Goal: Task Accomplishment & Management: Manage account settings

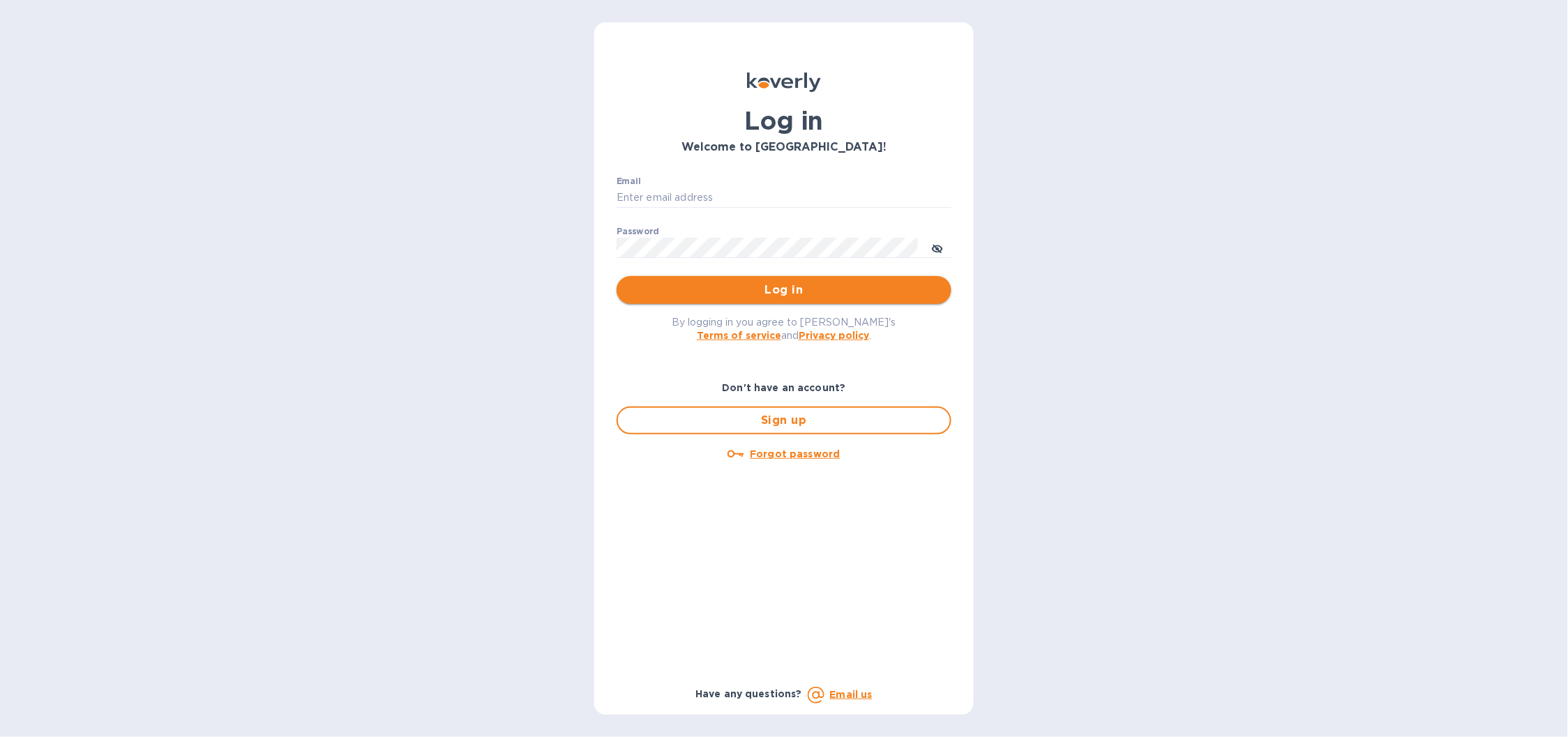
type input "b@corkhoarder.com"
click at [720, 292] on span "Log in" at bounding box center [784, 290] width 312 height 16
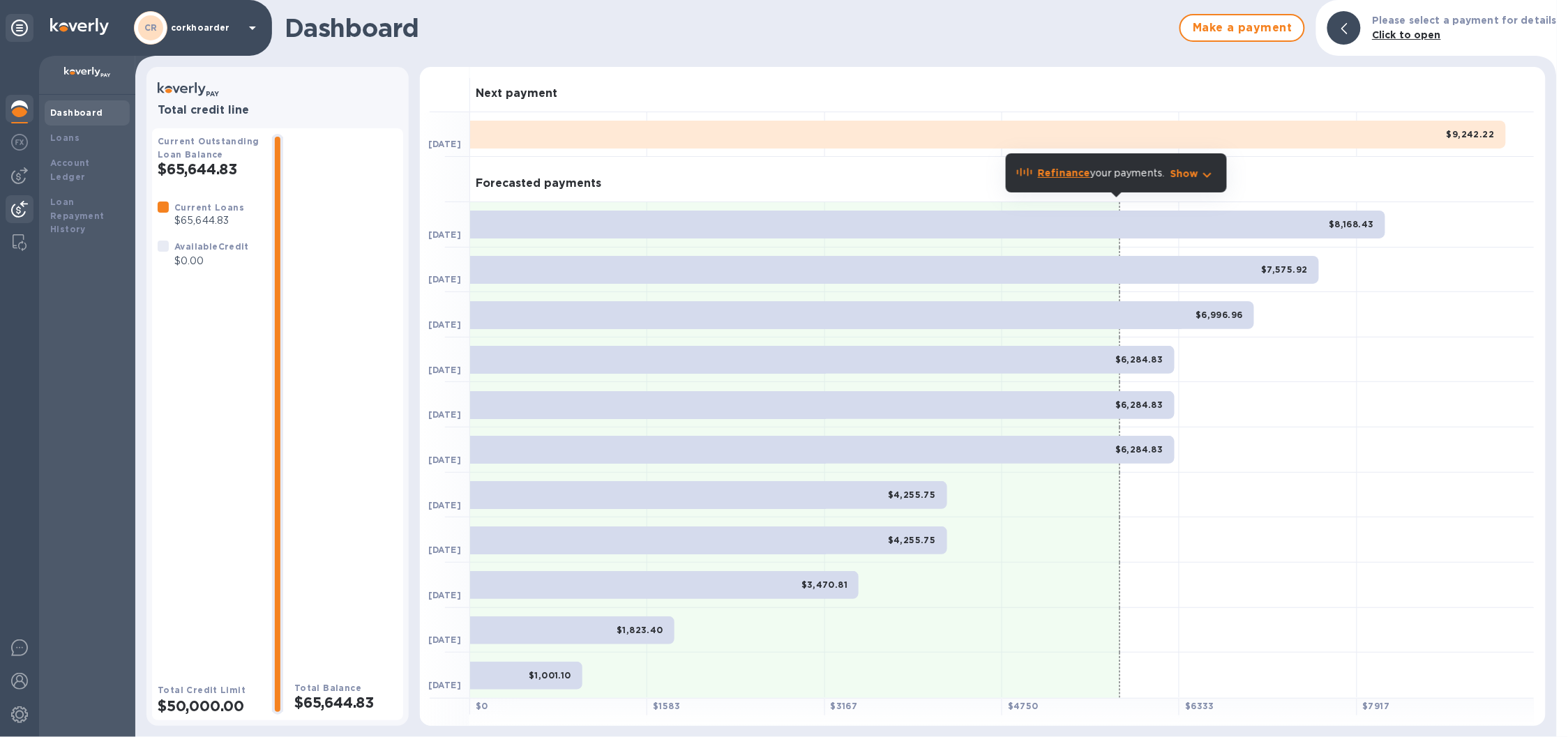
click at [20, 220] on div at bounding box center [19, 211] width 28 height 31
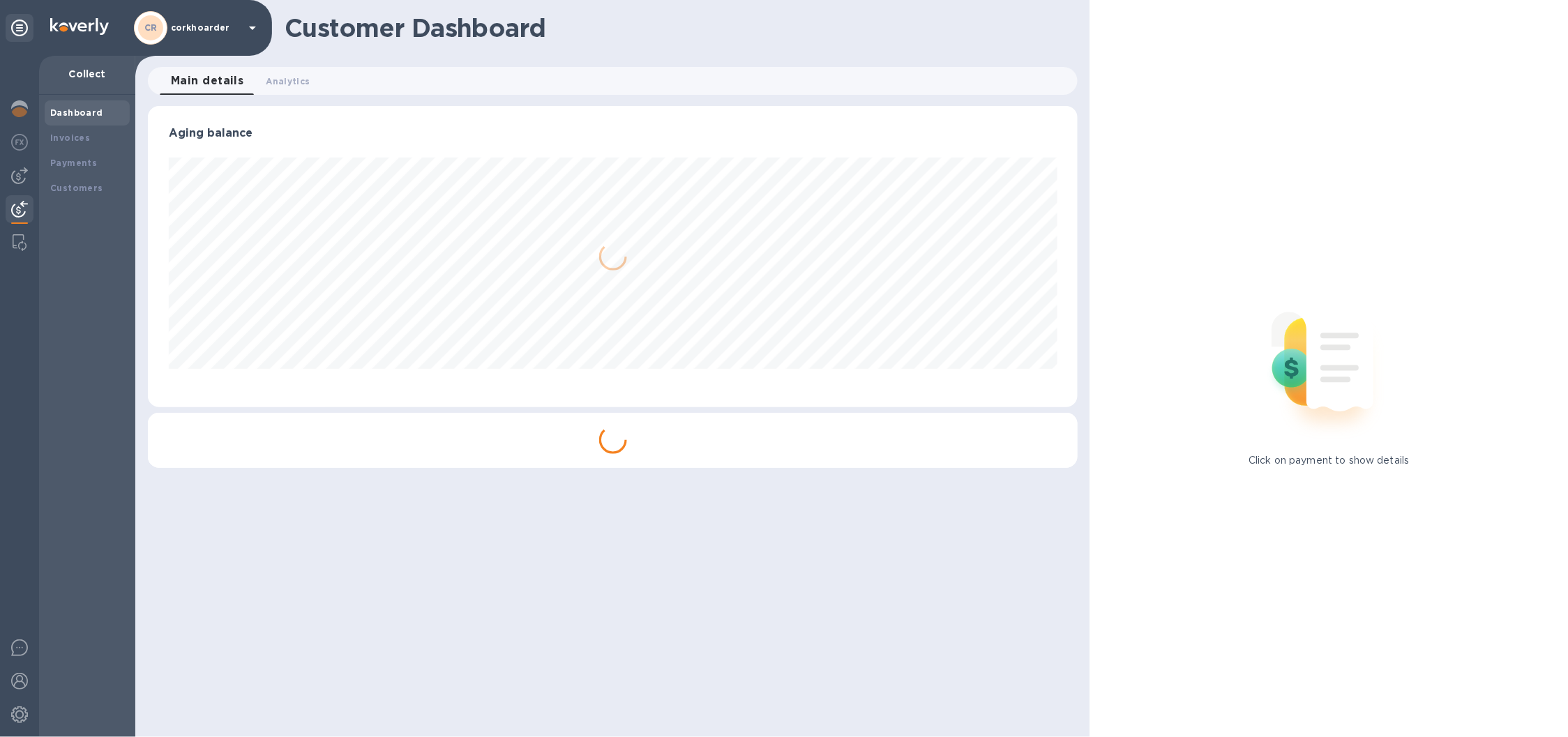
scroll to position [300, 930]
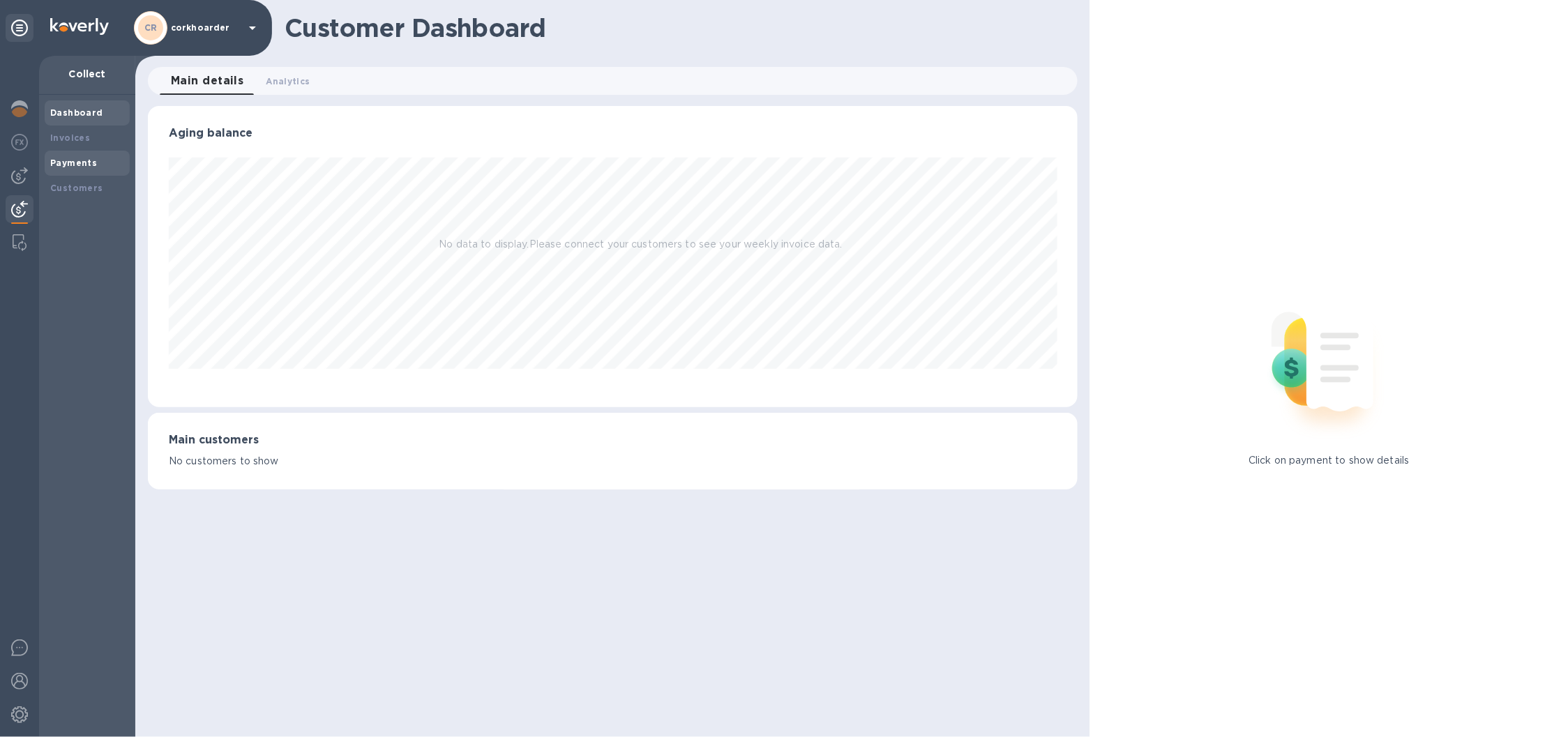
click at [58, 162] on b "Payments" at bounding box center [73, 163] width 47 height 10
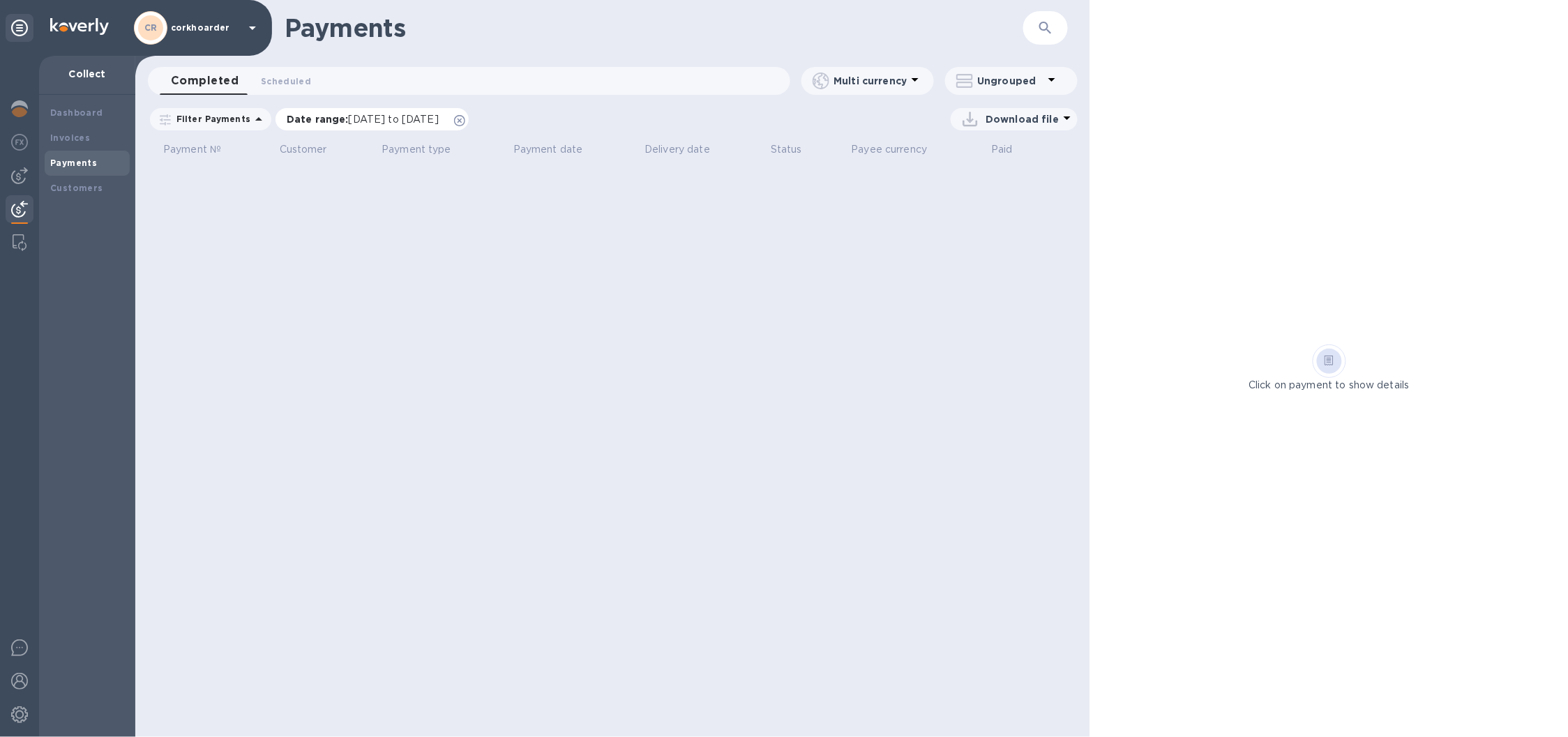
click at [465, 122] on icon at bounding box center [459, 120] width 11 height 11
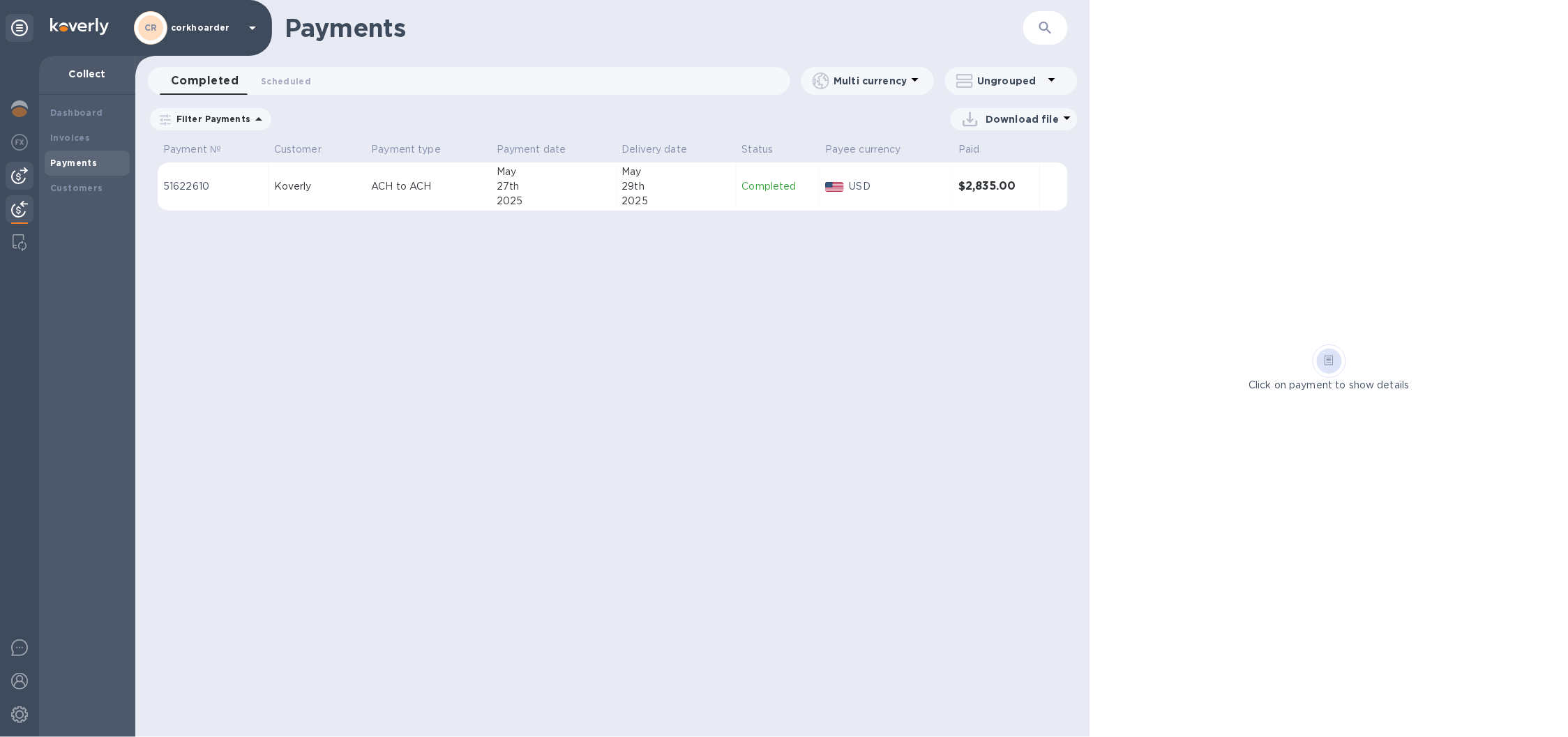
click at [27, 175] on img at bounding box center [19, 175] width 16 height 16
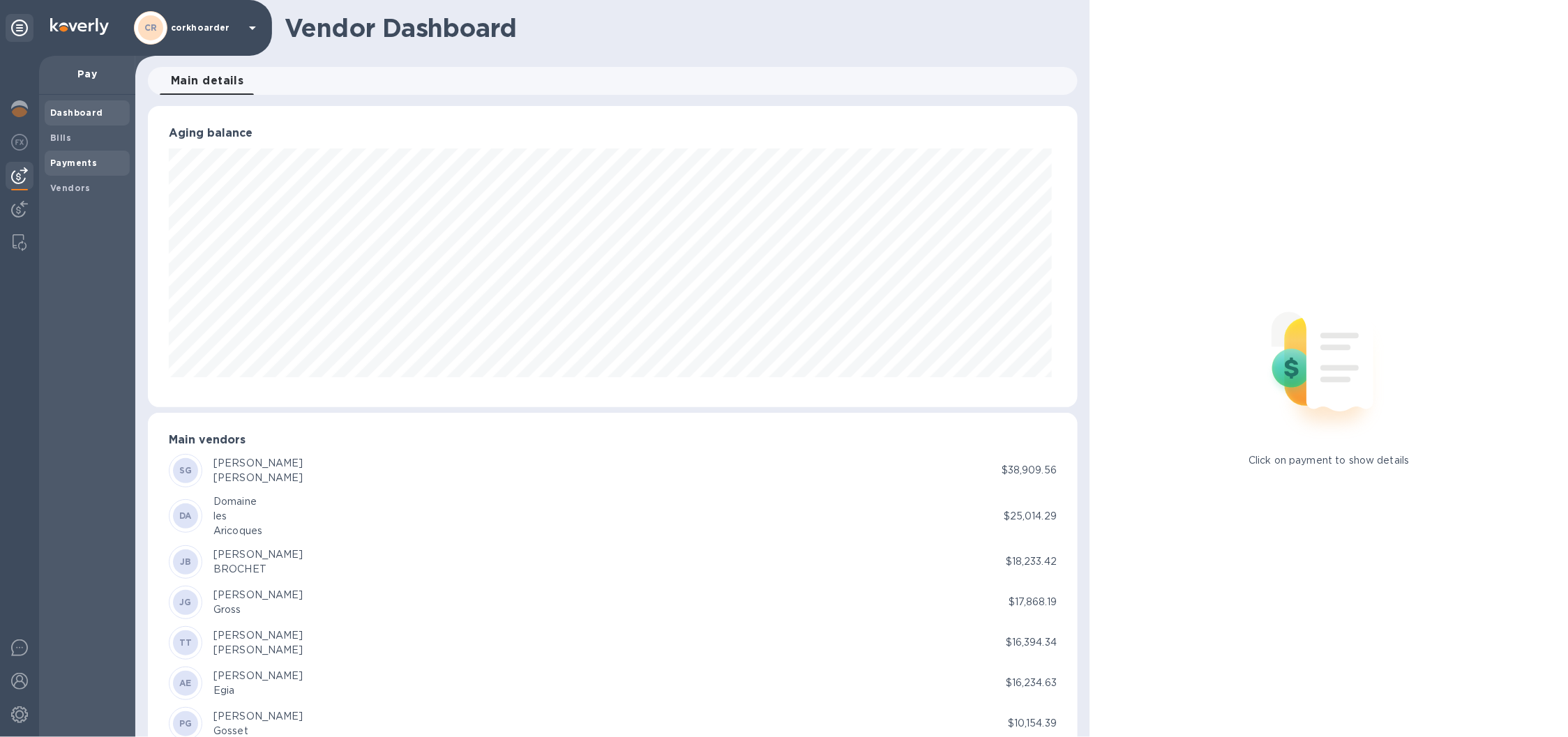
scroll to position [300, 925]
click at [72, 158] on b "Payments" at bounding box center [73, 163] width 47 height 10
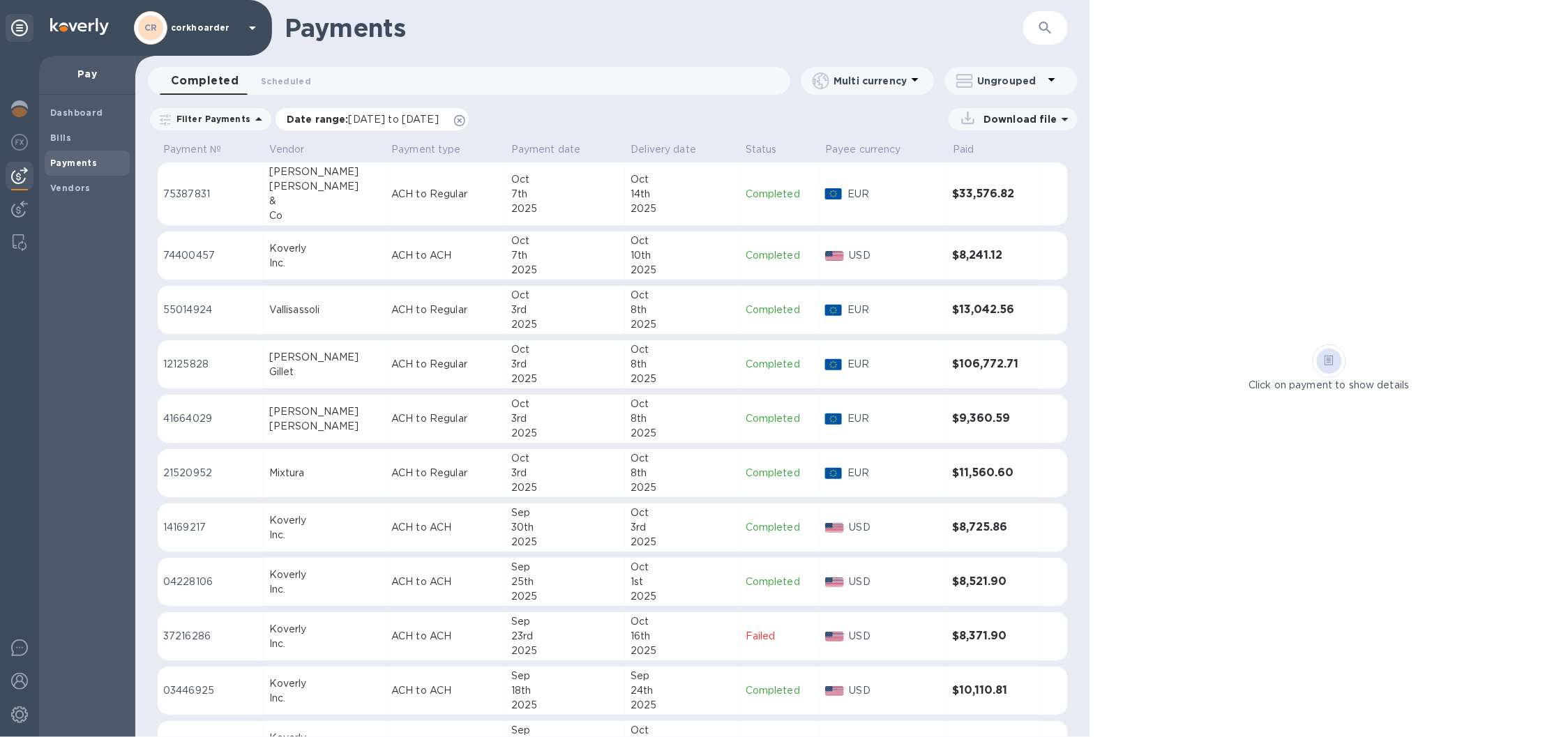
click at [465, 117] on icon at bounding box center [459, 120] width 11 height 11
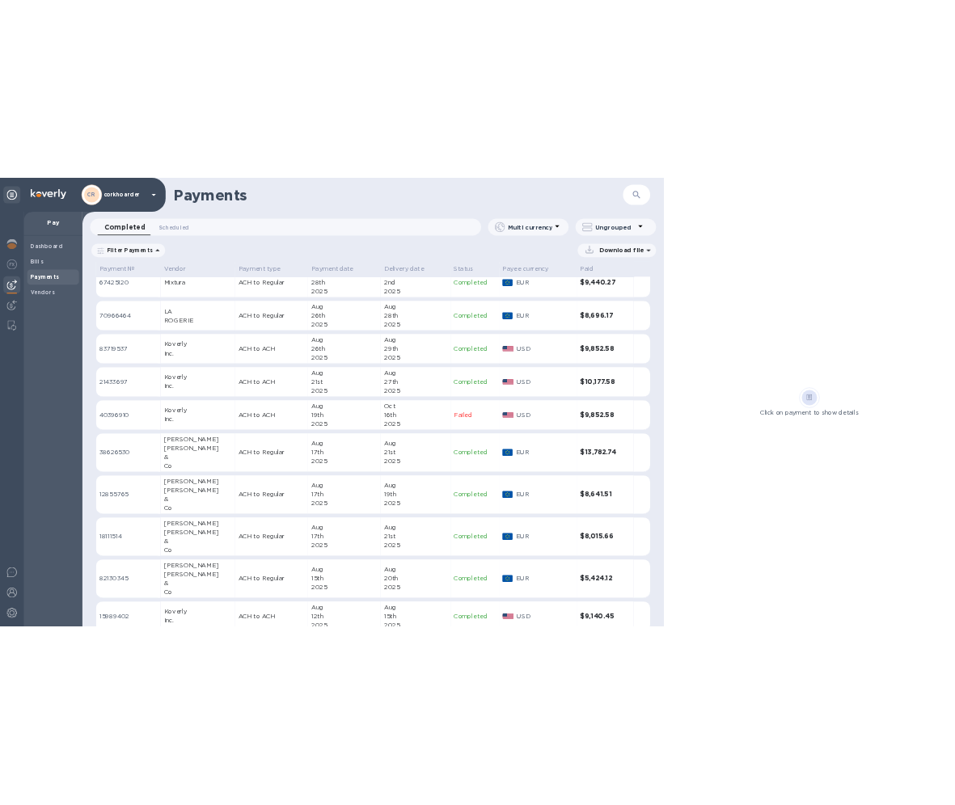
scroll to position [2022, 0]
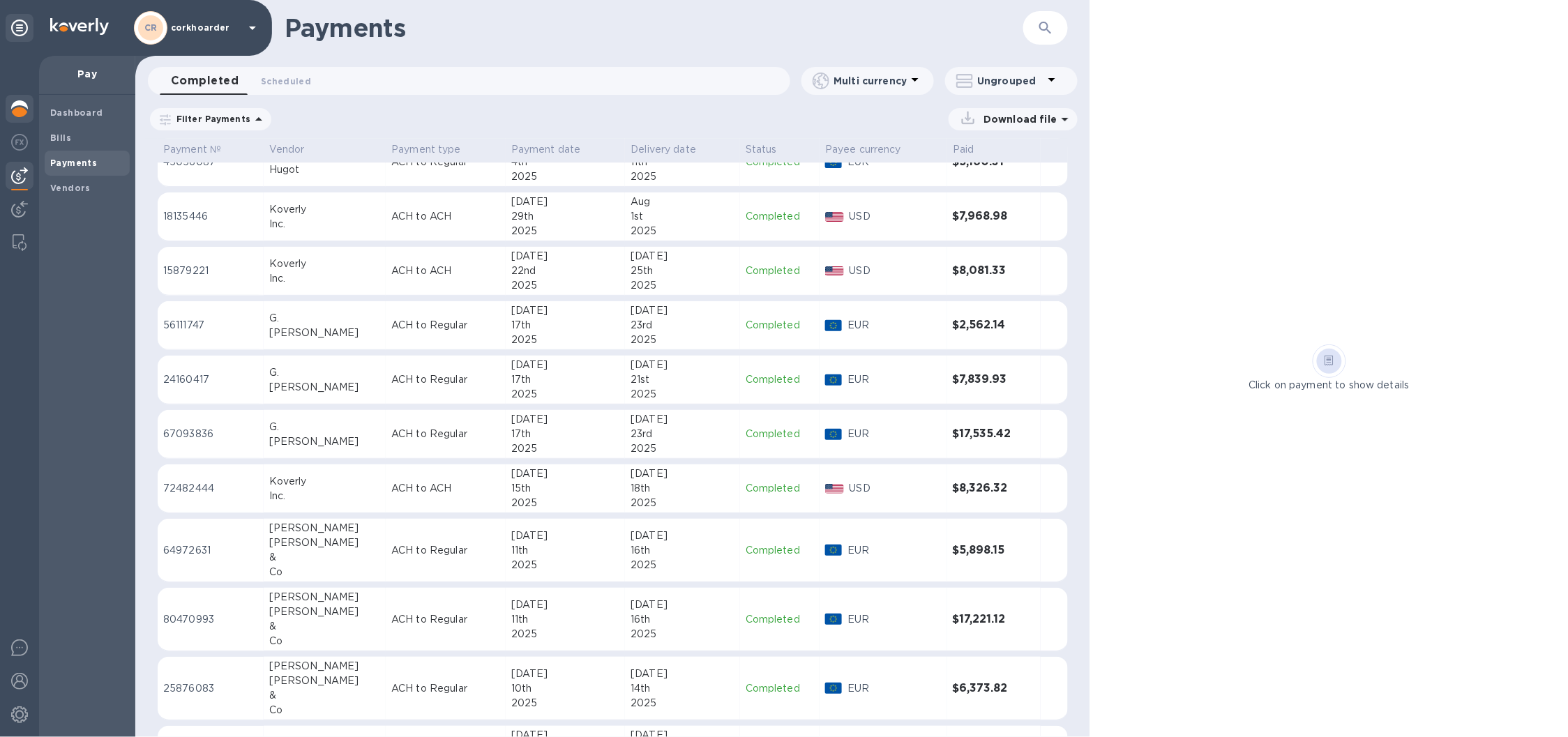
click at [28, 105] on div at bounding box center [19, 110] width 28 height 31
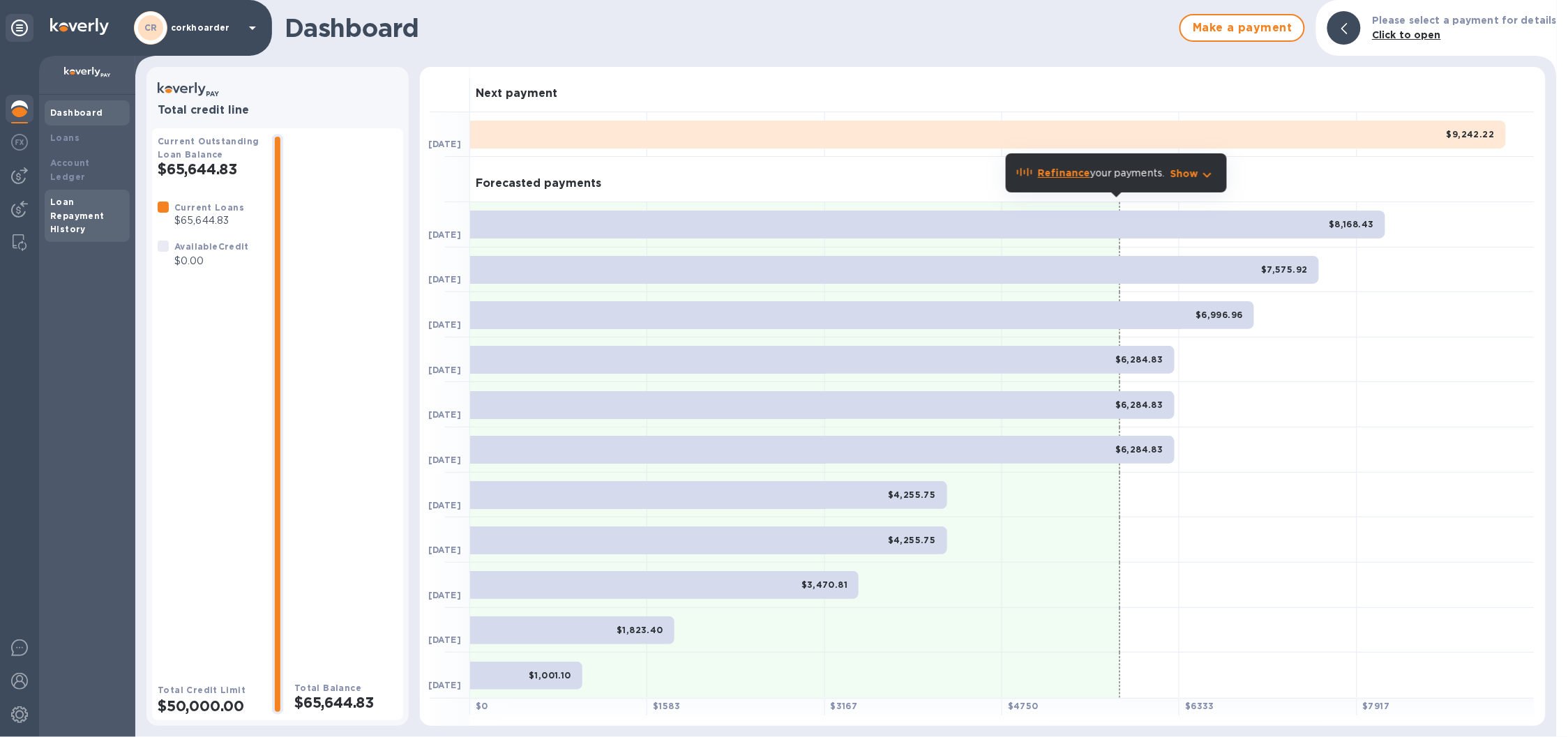
click at [79, 210] on b "Loan Repayment History" at bounding box center [77, 216] width 54 height 38
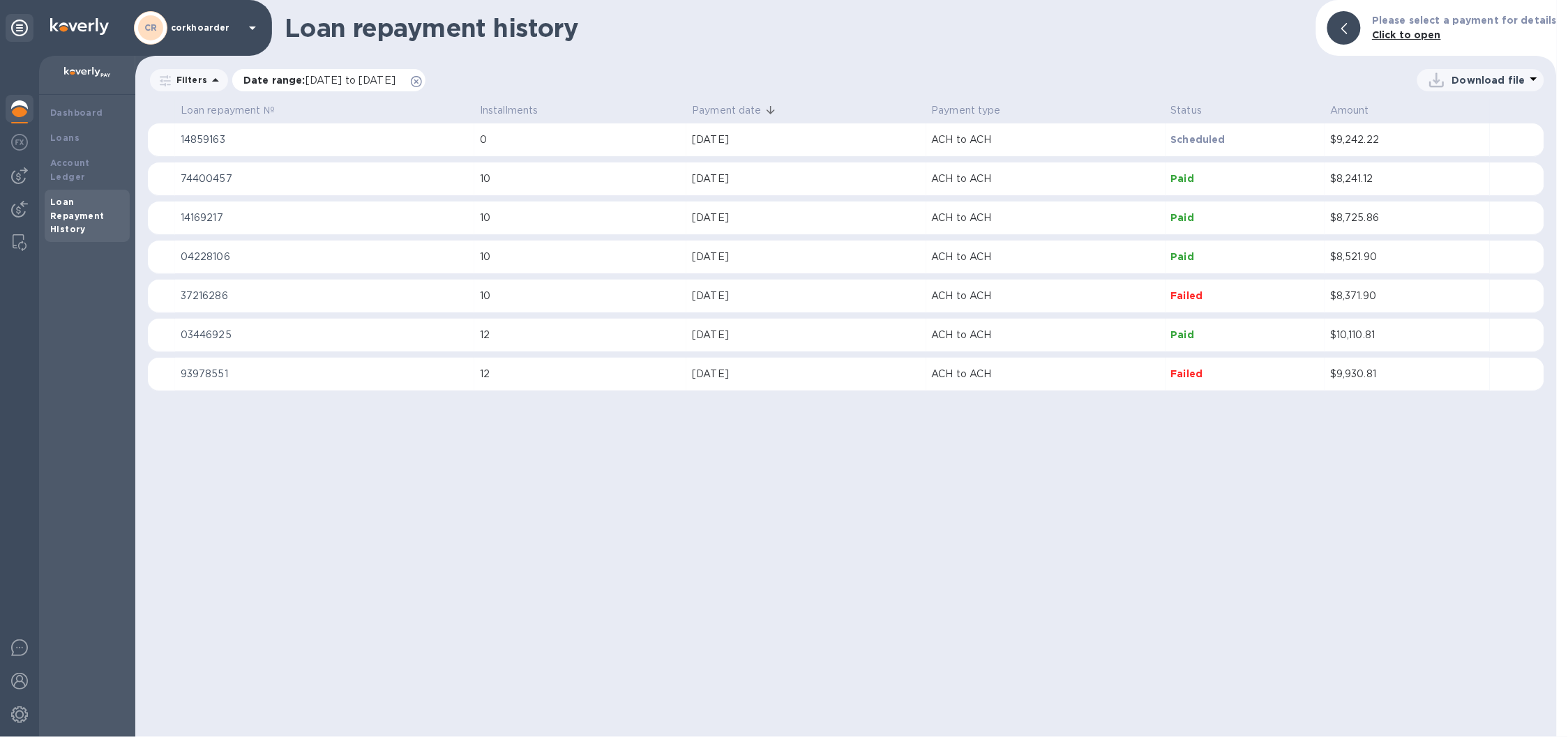
click at [422, 77] on icon at bounding box center [416, 81] width 11 height 11
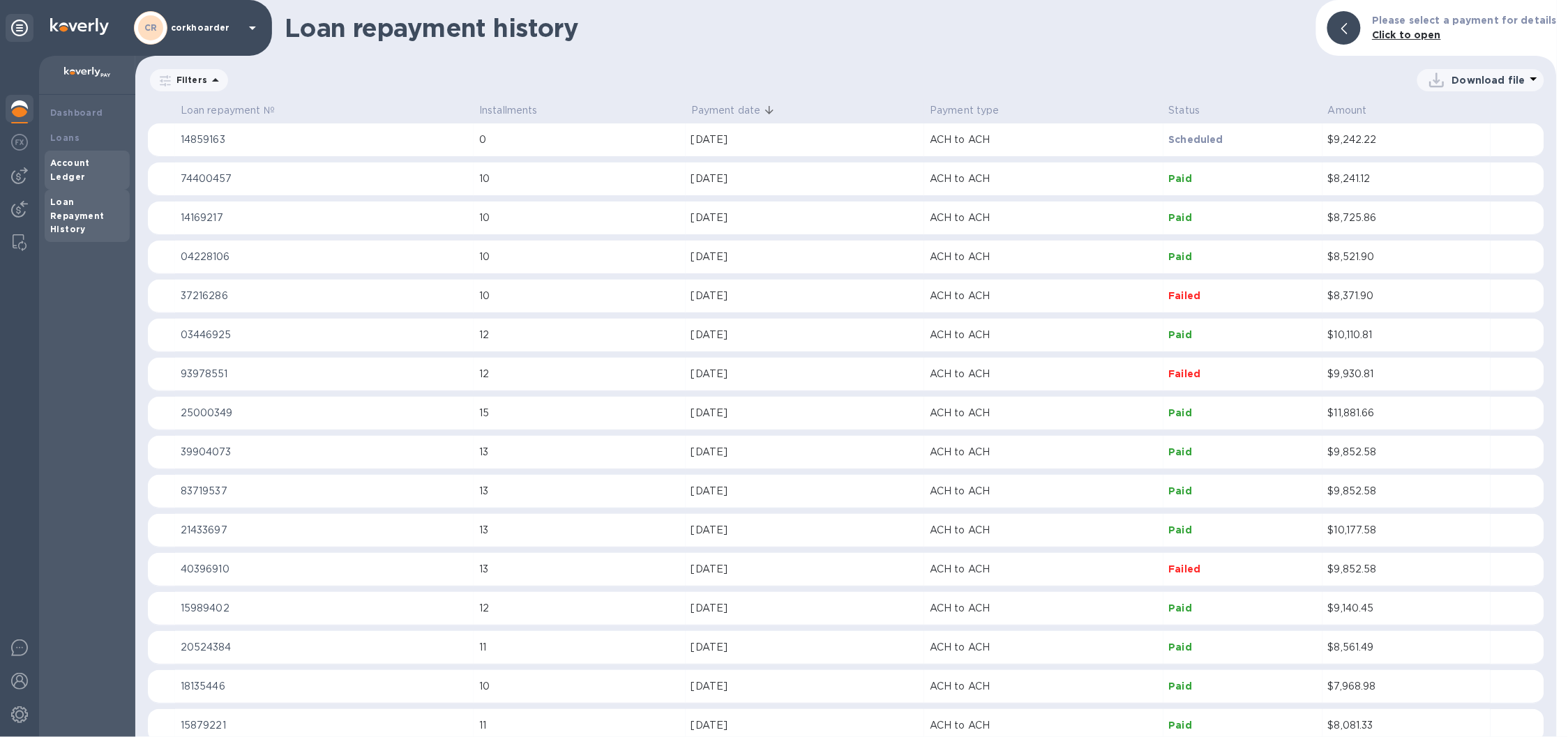
click at [63, 159] on b "Account Ledger" at bounding box center [70, 170] width 40 height 24
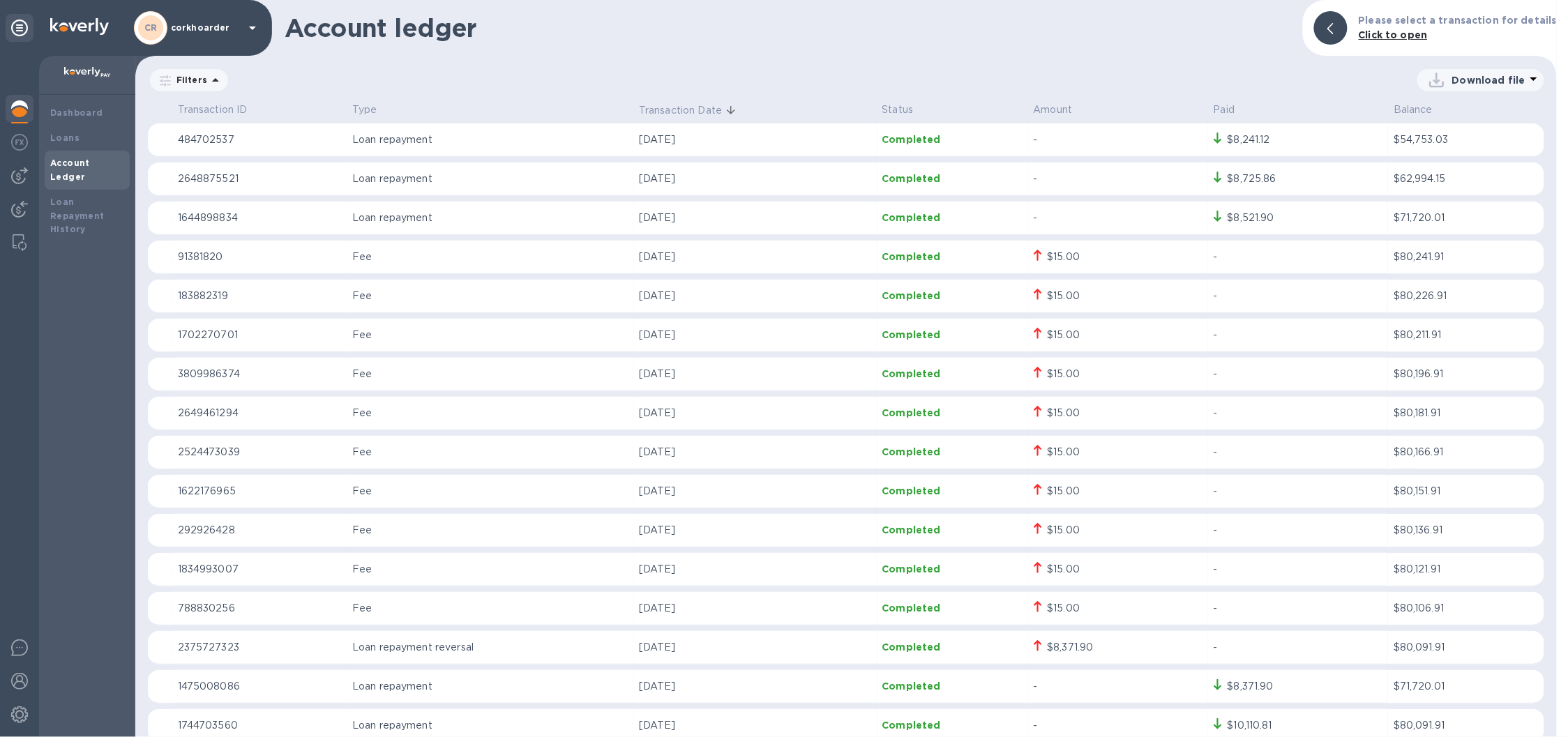
click at [1494, 82] on p "Download file" at bounding box center [1489, 80] width 73 height 14
click at [1471, 108] on li "XLSX file" at bounding box center [1483, 113] width 95 height 39
